Goal: Task Accomplishment & Management: Complete application form

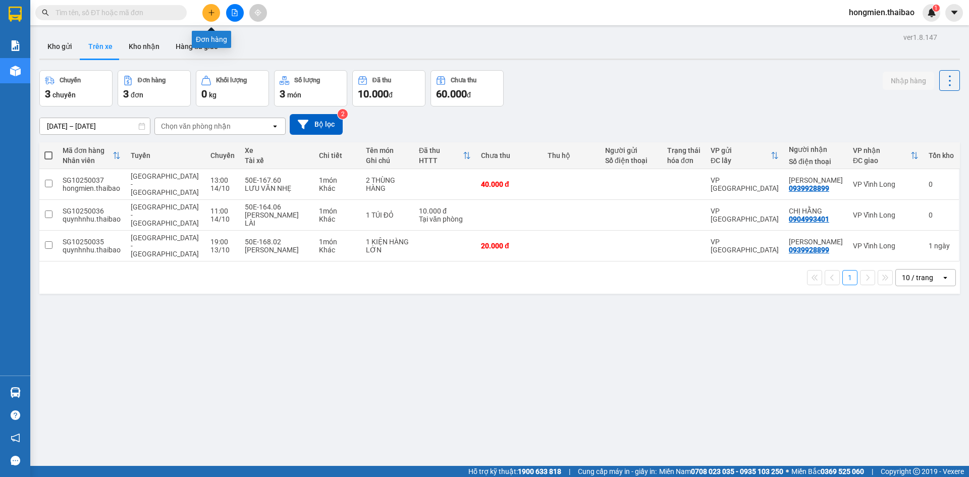
click at [216, 14] on button at bounding box center [211, 13] width 18 height 18
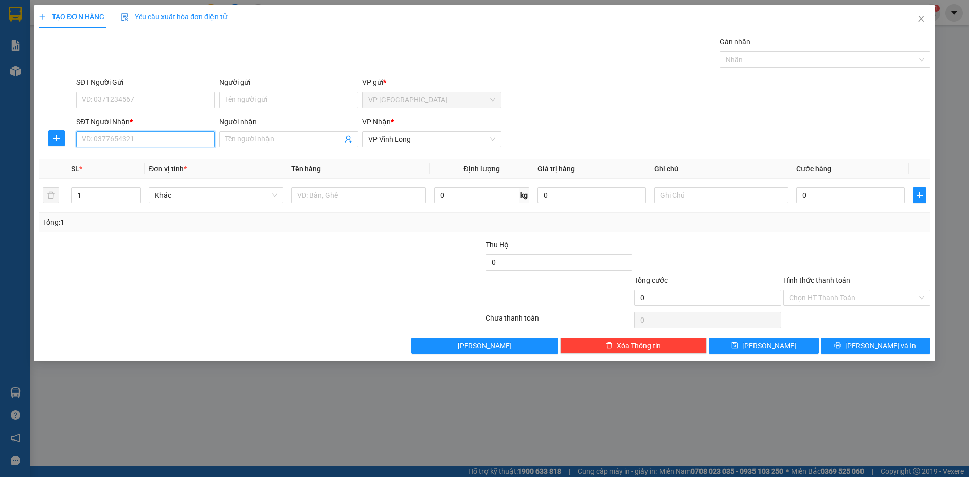
click at [153, 132] on input "SĐT Người Nhận *" at bounding box center [145, 139] width 139 height 16
type input "0392929293"
click at [308, 137] on input "Người nhận" at bounding box center [283, 139] width 117 height 11
type input "NHƯ QUỲNH"
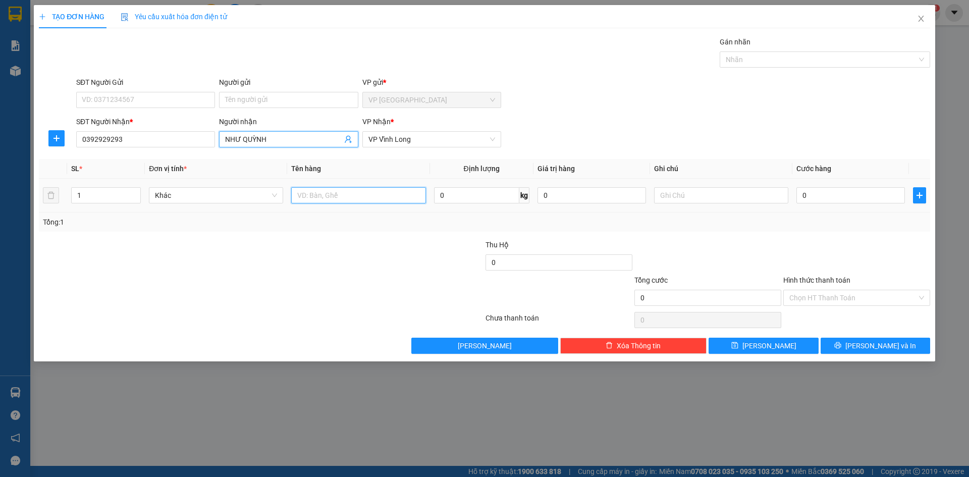
click at [371, 200] on input "text" at bounding box center [358, 195] width 134 height 16
type input "T"
type input "1 TOA THUỐC"
click at [801, 200] on input "0" at bounding box center [850, 195] width 109 height 16
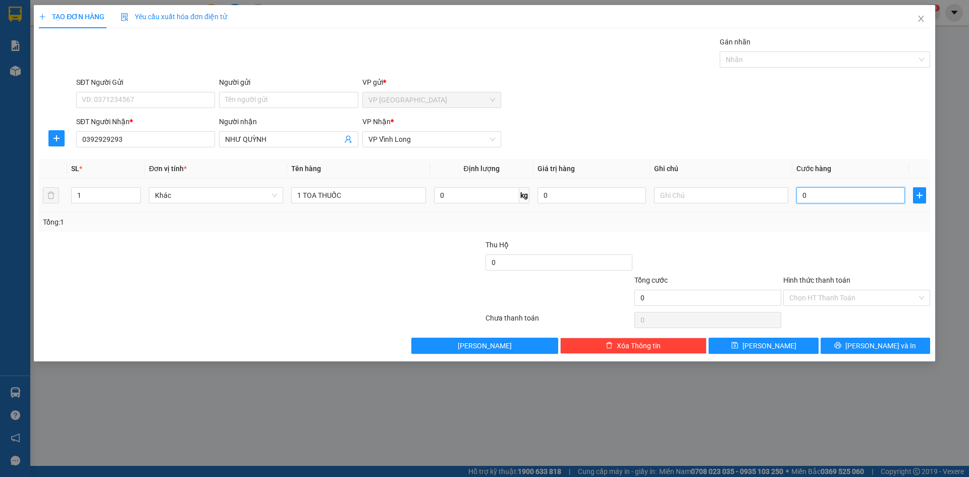
click at [802, 195] on input "0" at bounding box center [850, 195] width 109 height 16
type input "10"
type input "100"
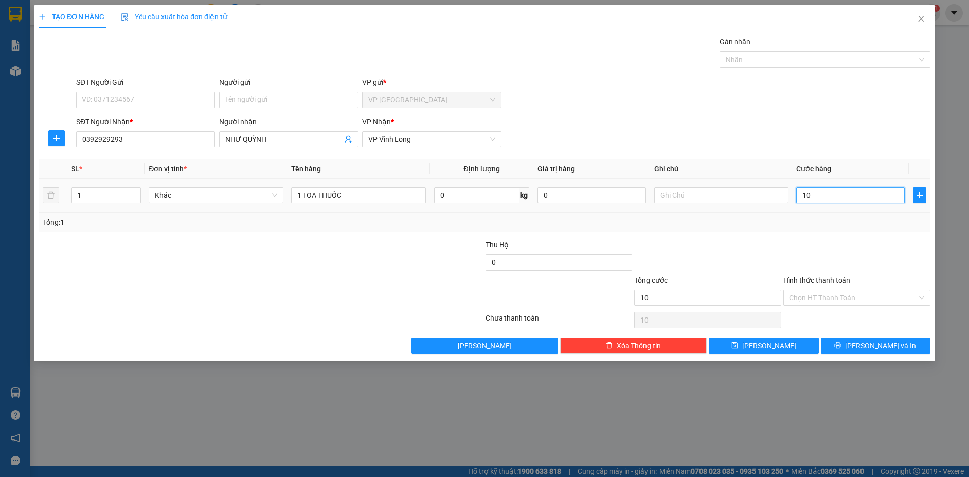
type input "100"
type input "1.000"
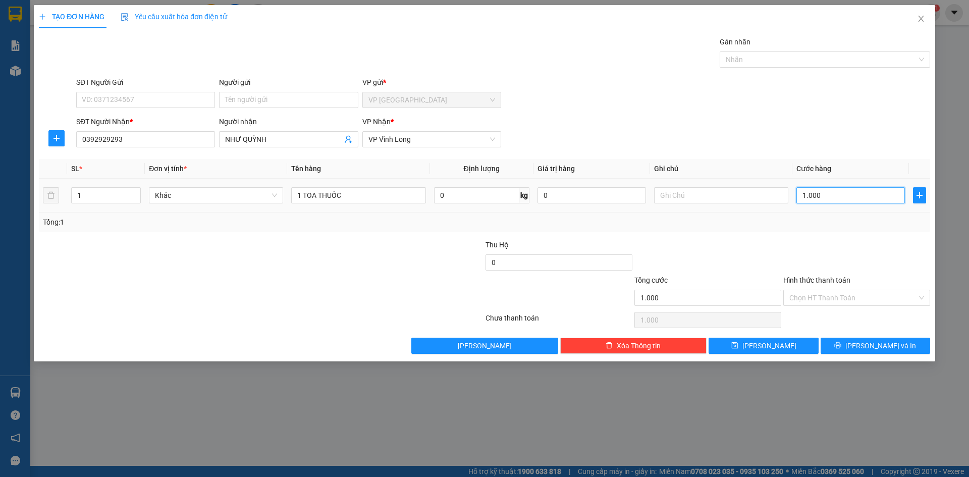
type input "10.000"
click at [873, 343] on span "[PERSON_NAME] và In" at bounding box center [880, 345] width 71 height 11
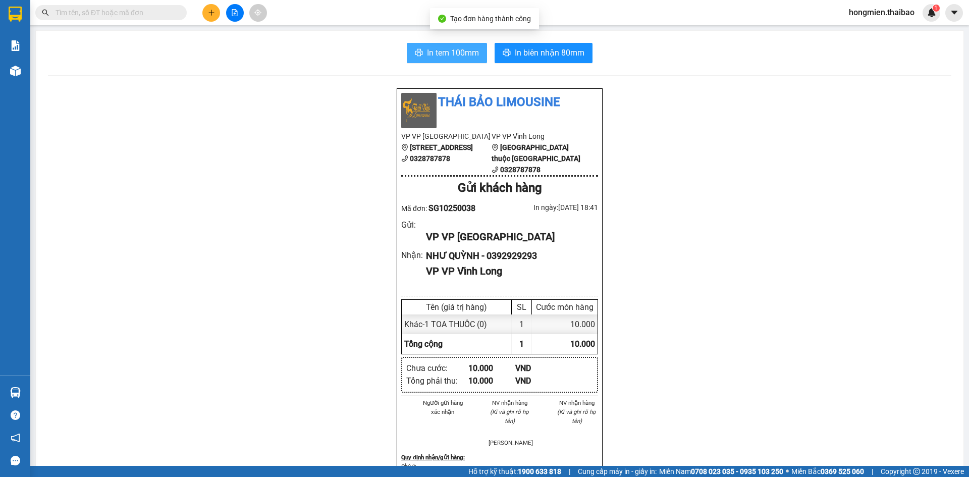
click at [470, 60] on button "In tem 100mm" at bounding box center [447, 53] width 80 height 20
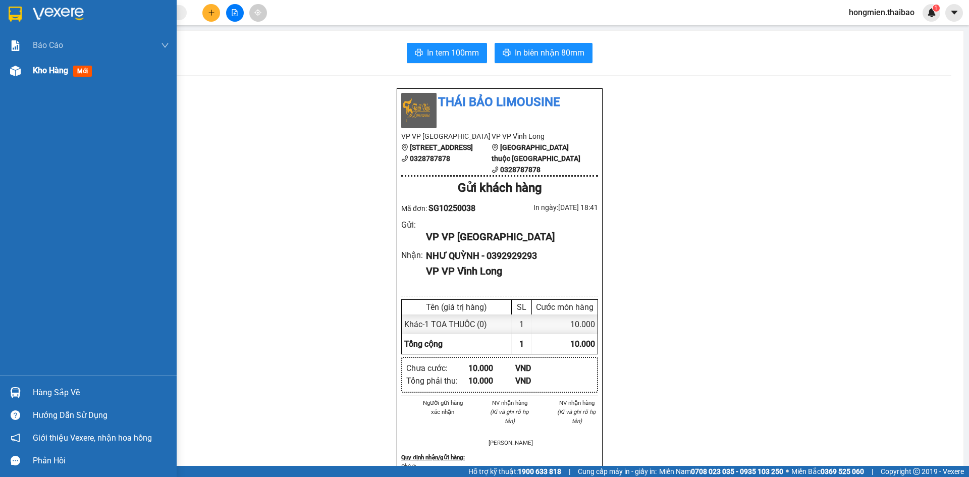
click at [58, 77] on div "Kho hàng mới" at bounding box center [101, 70] width 136 height 25
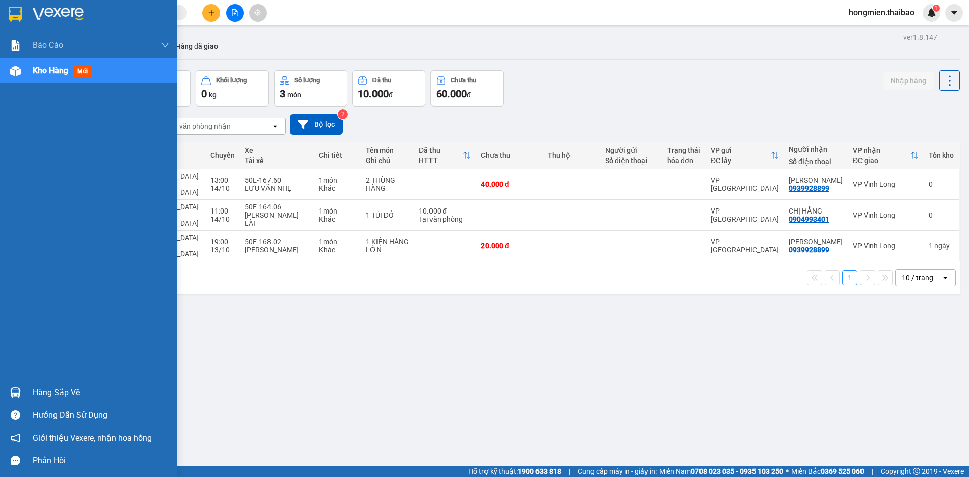
click at [17, 77] on div at bounding box center [16, 71] width 18 height 18
click at [125, 70] on div "Kho hàng mới" at bounding box center [101, 70] width 136 height 25
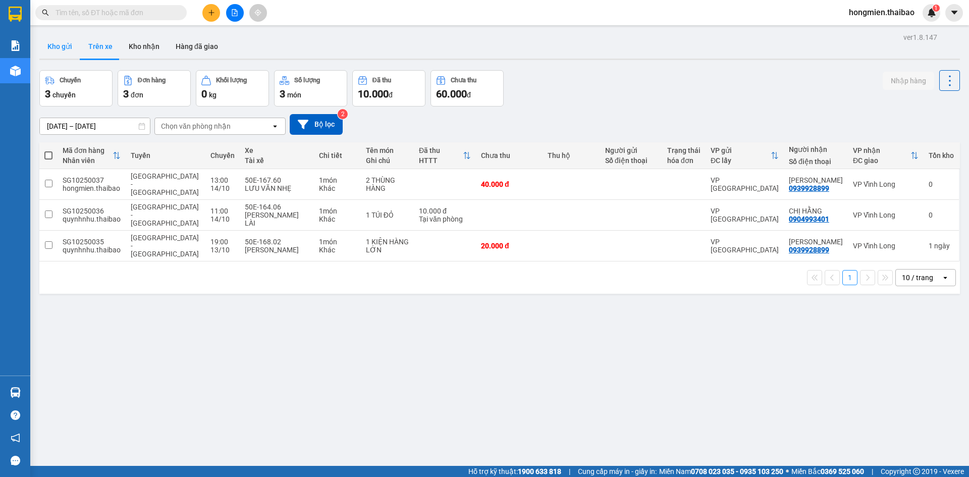
click at [55, 47] on button "Kho gửi" at bounding box center [59, 46] width 41 height 24
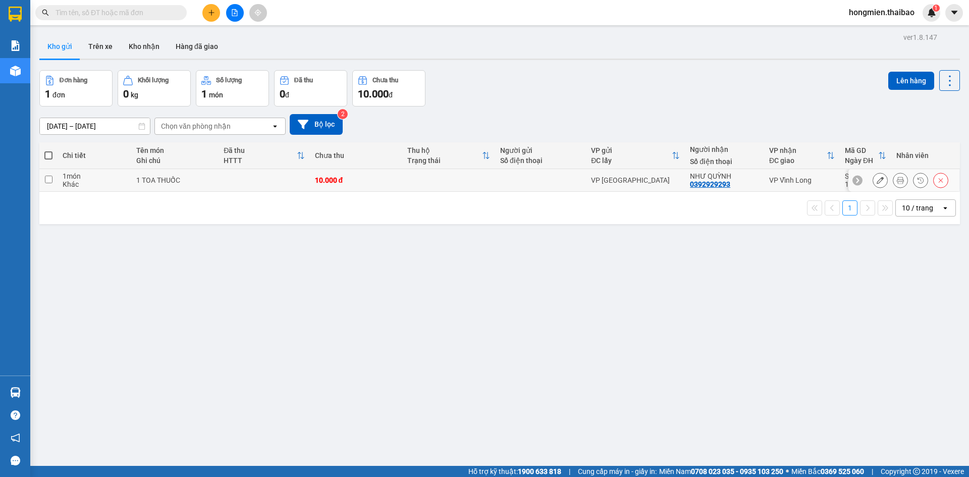
click at [51, 182] on input "checkbox" at bounding box center [49, 180] width 8 height 8
checkbox input "true"
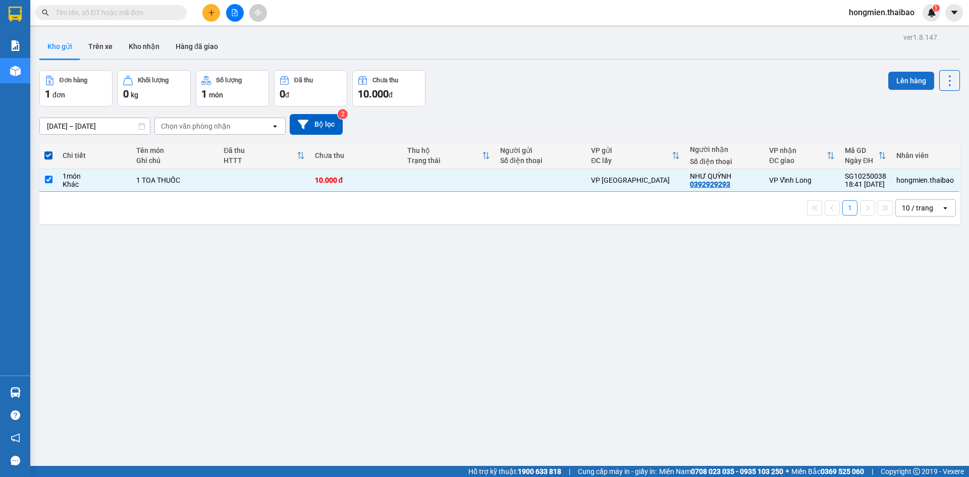
click at [888, 78] on button "Lên hàng" at bounding box center [911, 81] width 46 height 18
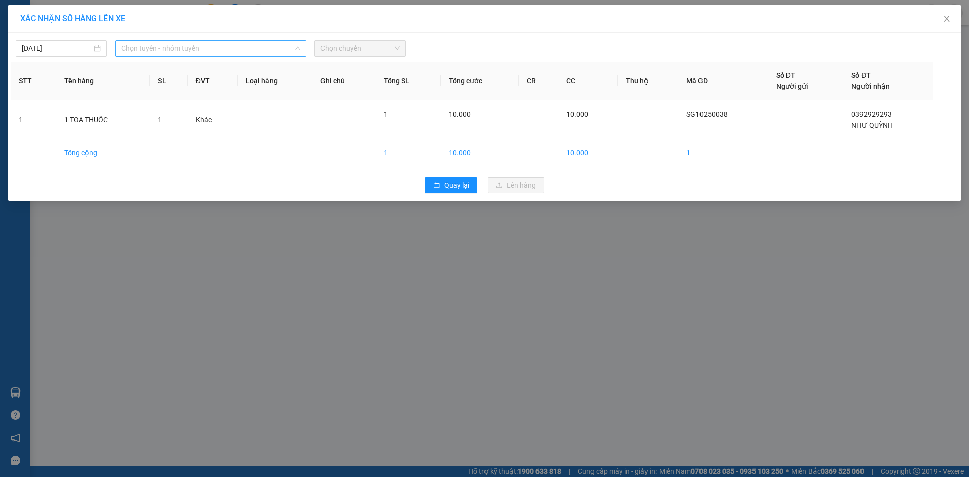
click at [180, 49] on span "Chọn tuyến - nhóm tuyến" at bounding box center [210, 48] width 179 height 15
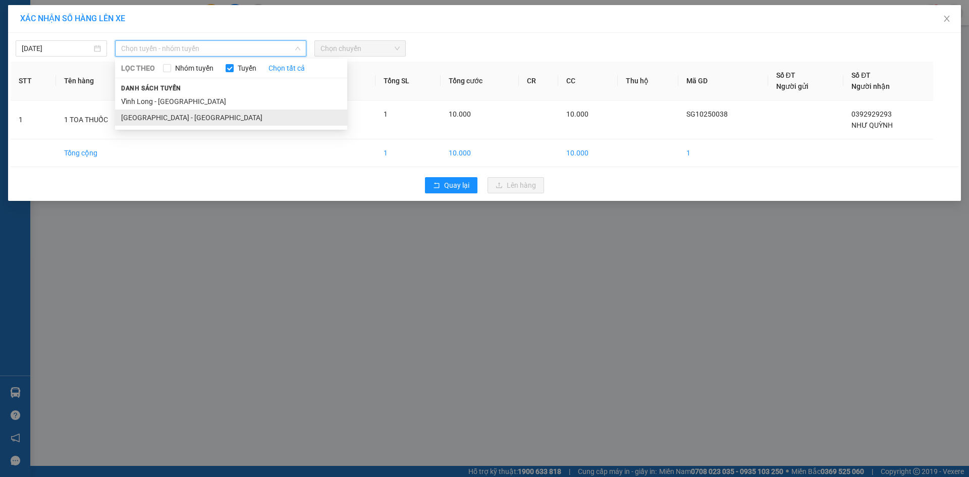
click at [173, 119] on li "[GEOGRAPHIC_DATA] - [GEOGRAPHIC_DATA]" at bounding box center [231, 118] width 232 height 16
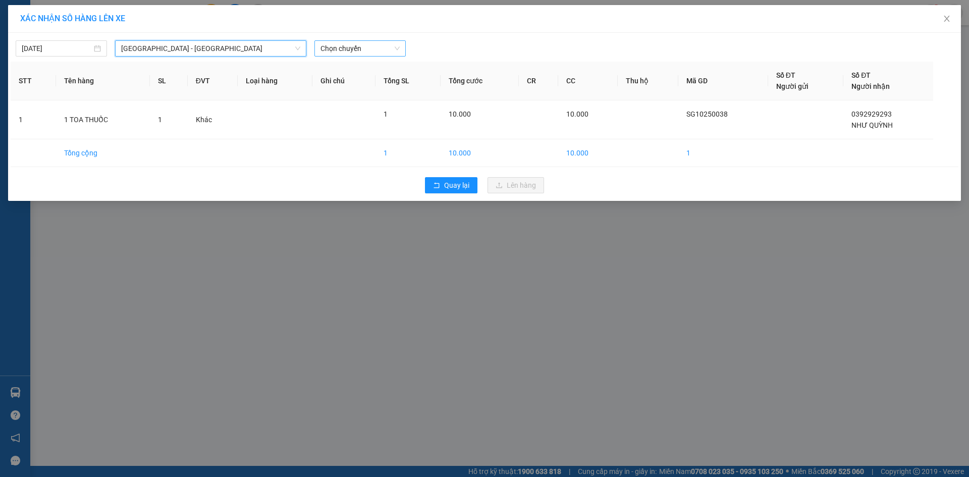
click at [333, 52] on span "Chọn chuyến" at bounding box center [359, 48] width 79 height 15
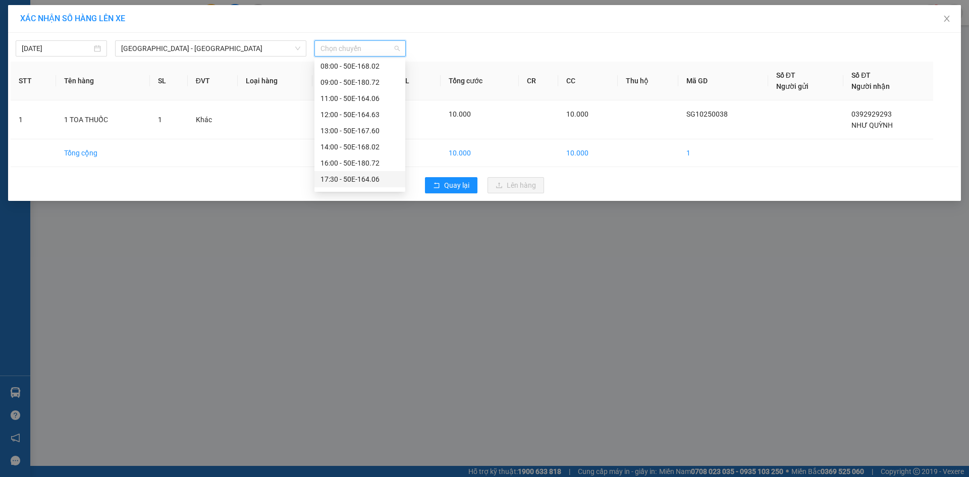
scroll to position [48, 0]
click at [357, 180] on div "19:00 - 50E-164.63" at bounding box center [359, 181] width 79 height 11
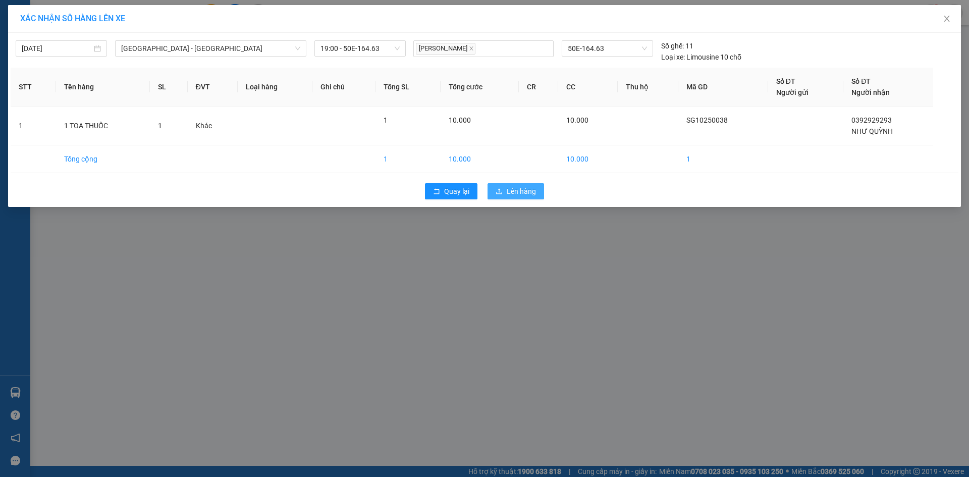
click at [508, 187] on span "Lên hàng" at bounding box center [521, 191] width 29 height 11
